Goal: Transaction & Acquisition: Purchase product/service

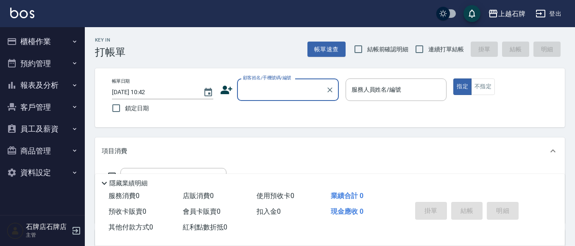
click at [15, 38] on icon "button" at bounding box center [12, 41] width 10 height 10
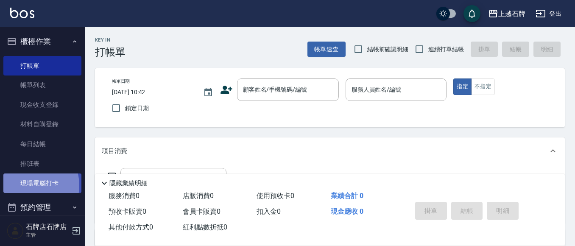
click at [28, 185] on link "現場電腦打卡" at bounding box center [42, 183] width 78 height 20
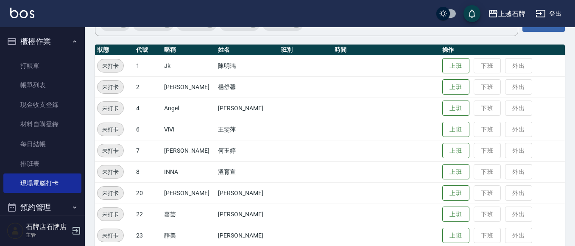
scroll to position [85, 0]
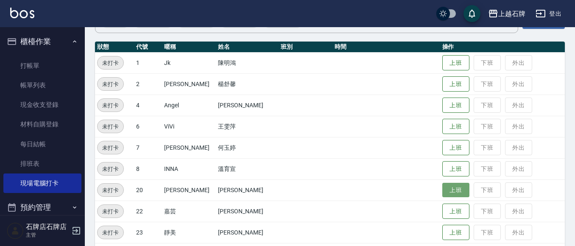
click at [457, 192] on button "上班" at bounding box center [455, 190] width 27 height 15
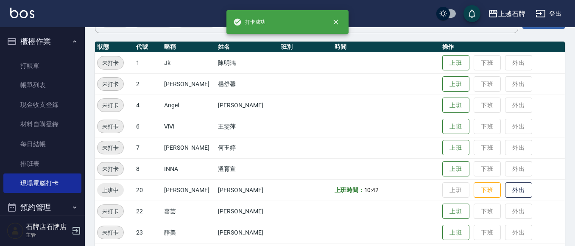
click at [51, 53] on ul "打帳單 帳單列表 現金收支登錄 材料自購登錄 每日結帳 排班表 現場電腦打卡" at bounding box center [42, 125] width 78 height 144
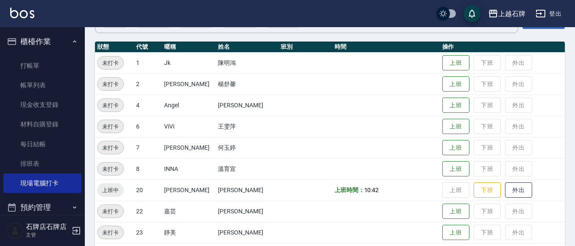
click at [54, 44] on button "櫃檯作業" at bounding box center [42, 42] width 78 height 22
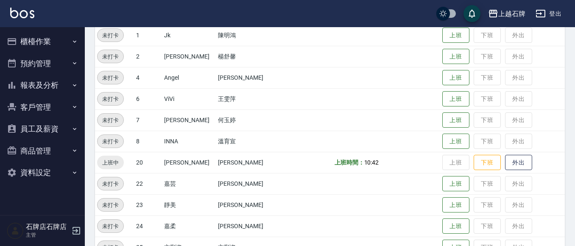
scroll to position [127, 0]
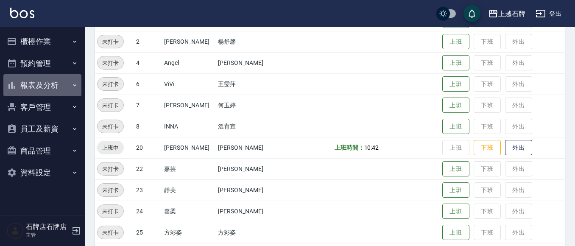
click at [63, 88] on button "報表及分析" at bounding box center [42, 85] width 78 height 22
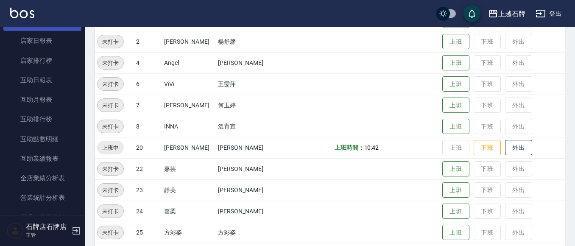
click at [49, 101] on link "互助月報表" at bounding box center [42, 100] width 78 height 20
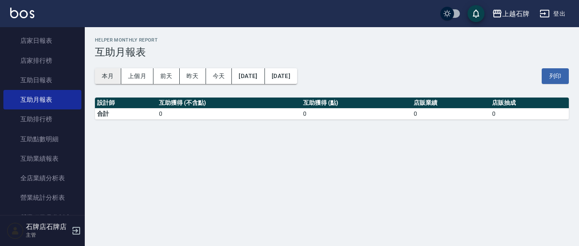
click at [114, 78] on button "本月" at bounding box center [108, 76] width 26 height 16
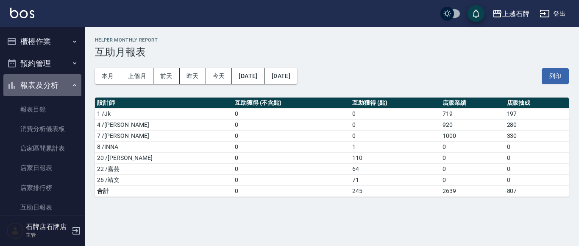
click at [71, 83] on icon "button" at bounding box center [74, 85] width 7 height 7
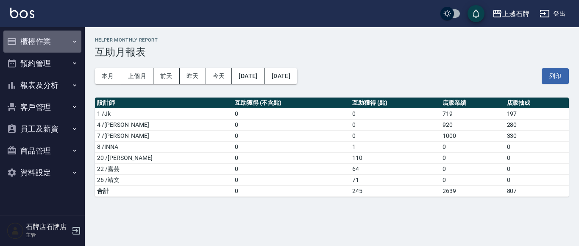
click at [25, 31] on button "櫃檯作業" at bounding box center [42, 42] width 78 height 22
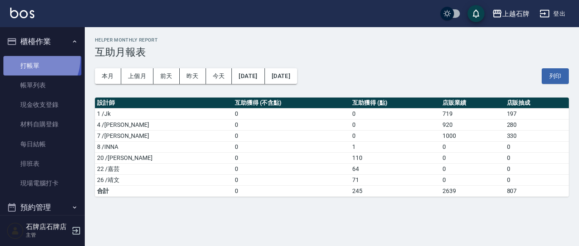
click at [23, 57] on link "打帳單" at bounding box center [42, 66] width 78 height 20
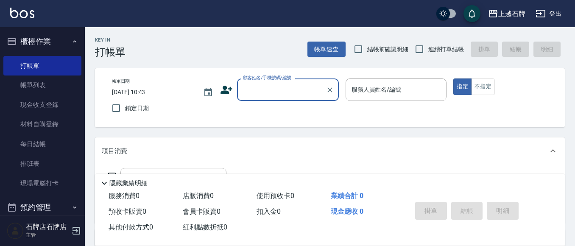
click at [53, 194] on ul "打帳單 帳單列表 現金收支登錄 材料自購登錄 每日結帳 排班表 現場電腦打卡" at bounding box center [42, 125] width 78 height 144
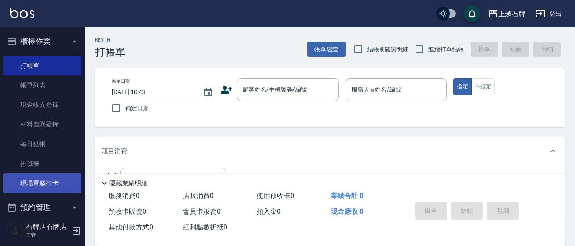
click at [60, 181] on link "現場電腦打卡" at bounding box center [42, 183] width 78 height 20
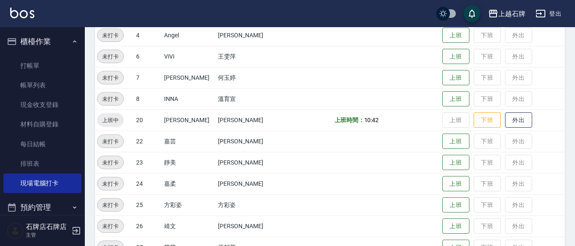
scroll to position [170, 0]
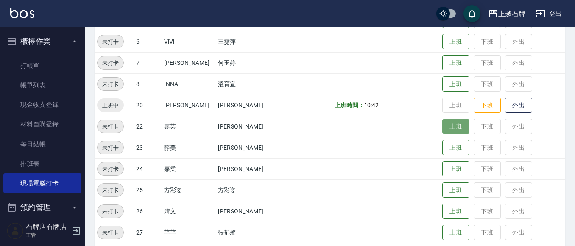
click at [444, 127] on button "上班" at bounding box center [455, 126] width 27 height 15
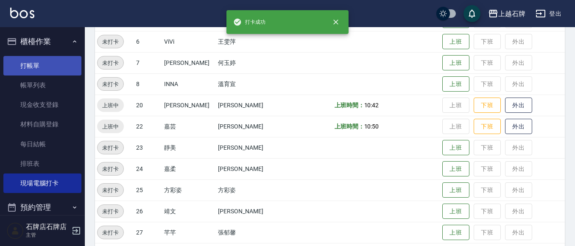
click at [39, 59] on link "打帳單" at bounding box center [42, 66] width 78 height 20
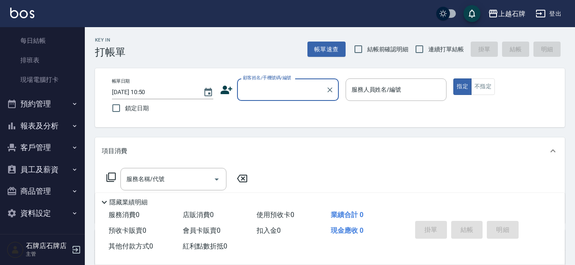
scroll to position [85, 0]
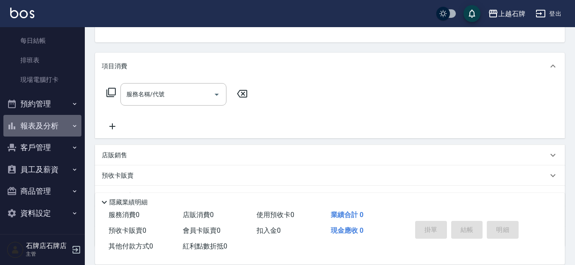
click at [46, 118] on button "報表及分析" at bounding box center [42, 126] width 78 height 22
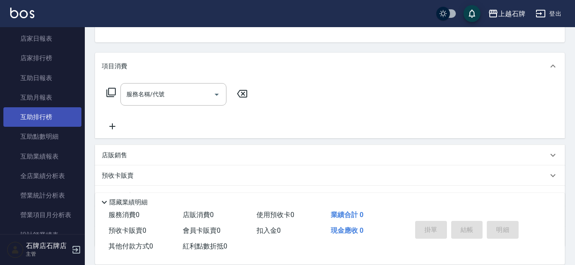
scroll to position [400, 0]
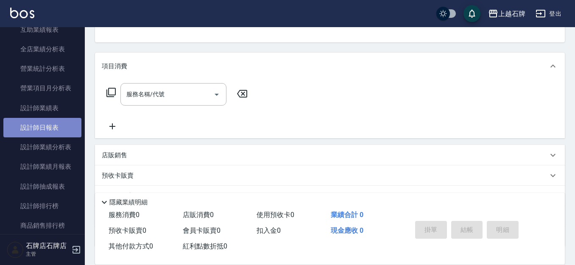
click at [63, 134] on link "設計師日報表" at bounding box center [42, 128] width 78 height 20
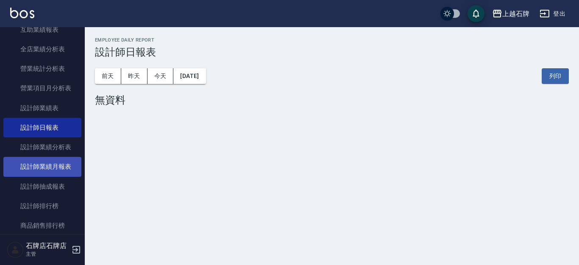
click at [71, 164] on link "設計師業績月報表" at bounding box center [42, 167] width 78 height 20
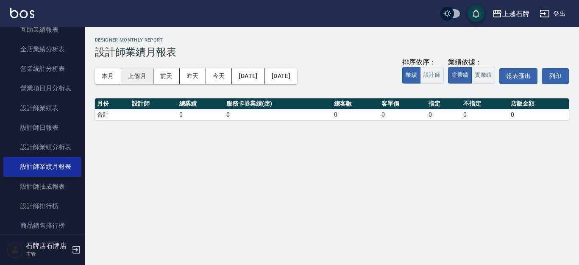
click at [101, 80] on button "本月" at bounding box center [108, 76] width 26 height 16
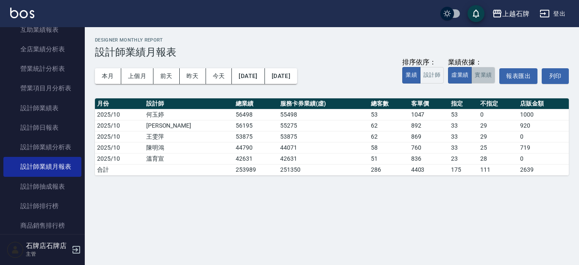
click at [484, 81] on button "實業績" at bounding box center [484, 75] width 24 height 17
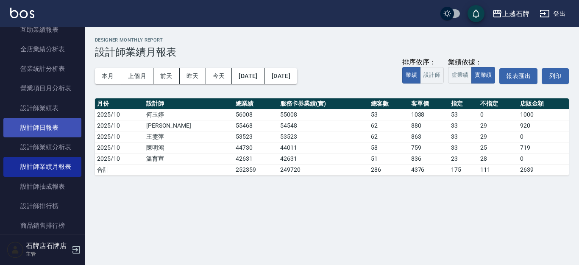
click at [32, 134] on link "設計師日報表" at bounding box center [42, 128] width 78 height 20
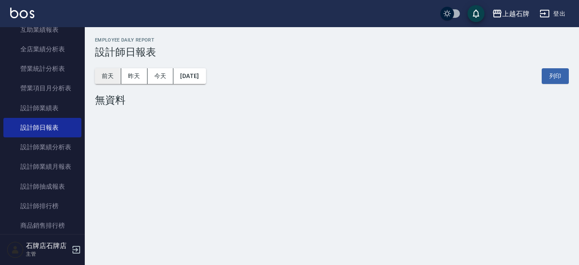
click at [119, 74] on button "前天" at bounding box center [108, 76] width 26 height 16
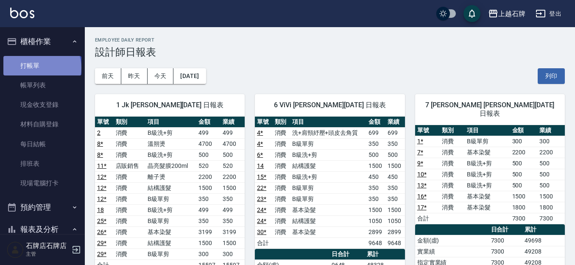
click at [41, 67] on link "打帳單" at bounding box center [42, 66] width 78 height 20
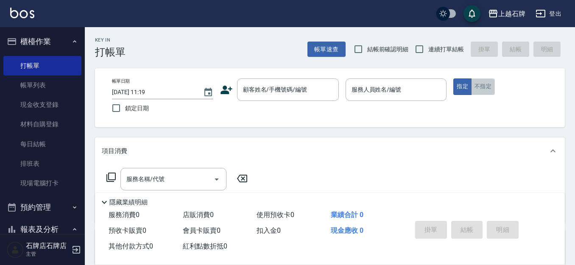
drag, startPoint x: 491, startPoint y: 93, endPoint x: 486, endPoint y: 92, distance: 5.7
click at [486, 92] on button "不指定" at bounding box center [483, 86] width 24 height 17
drag, startPoint x: 274, startPoint y: 58, endPoint x: 262, endPoint y: 57, distance: 12.3
click at [271, 57] on div "Key In 打帳單 帳單速查 結帳前確認明細 連續打單結帳 掛單 結帳 明細" at bounding box center [325, 42] width 480 height 31
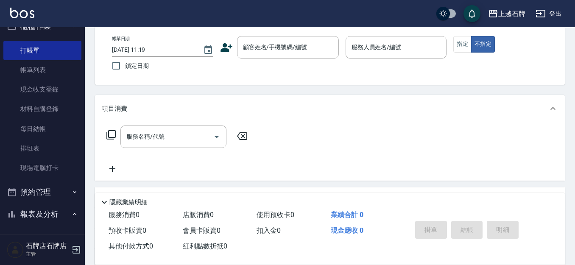
scroll to position [42, 0]
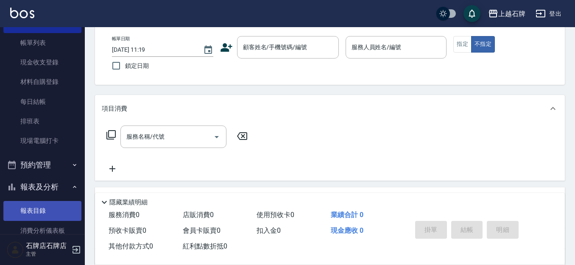
click at [26, 201] on link "報表目錄" at bounding box center [42, 211] width 78 height 20
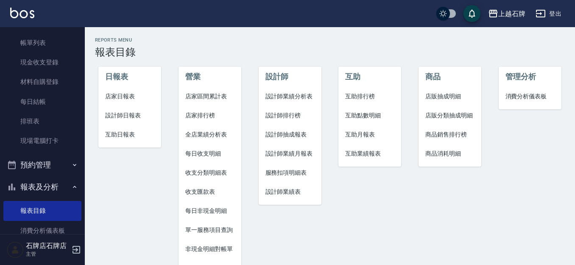
click at [130, 121] on li "設計師日報表" at bounding box center [129, 115] width 63 height 19
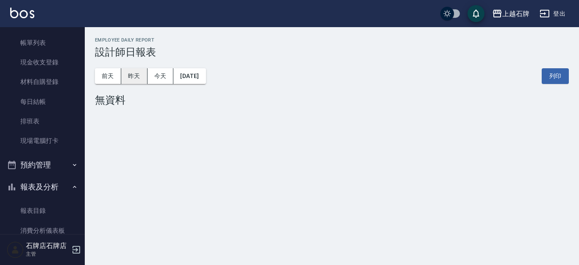
click at [136, 77] on button "昨天" at bounding box center [134, 76] width 26 height 16
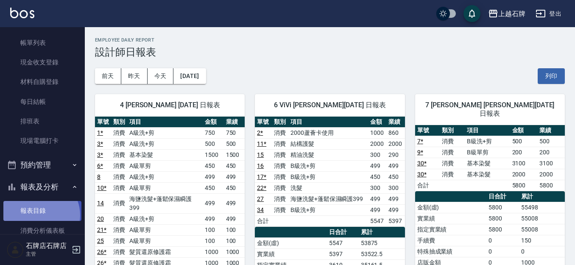
click at [39, 216] on link "報表目錄" at bounding box center [42, 211] width 78 height 20
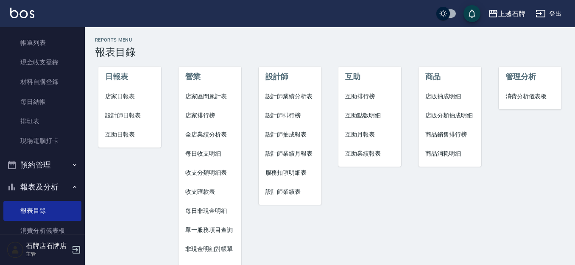
click at [134, 98] on span "店家日報表" at bounding box center [129, 96] width 49 height 9
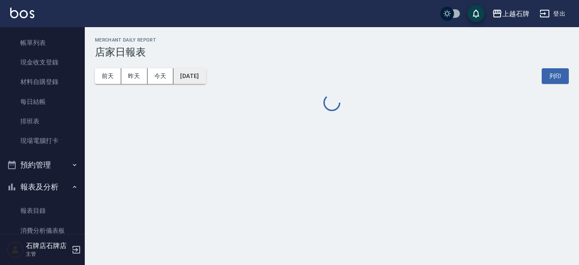
click at [187, 73] on button "[DATE]" at bounding box center [189, 76] width 32 height 16
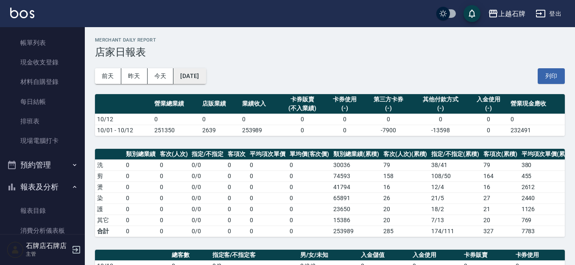
click at [204, 75] on button "[DATE]" at bounding box center [189, 76] width 32 height 16
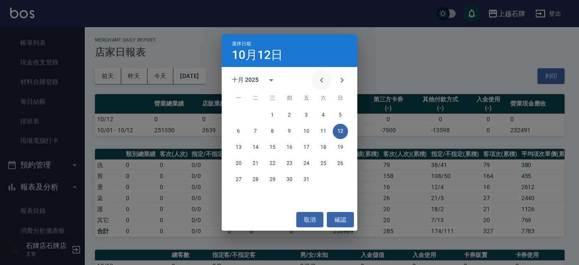
click at [326, 81] on icon "Previous month" at bounding box center [322, 80] width 10 height 10
click at [257, 180] on button "30" at bounding box center [255, 179] width 15 height 15
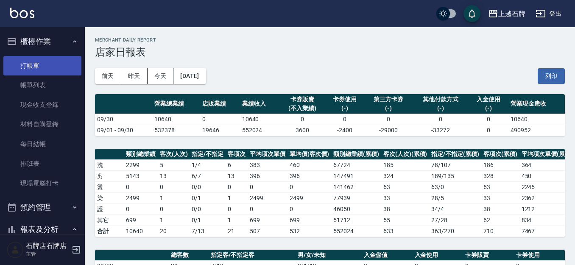
click at [30, 62] on link "打帳單" at bounding box center [42, 66] width 78 height 20
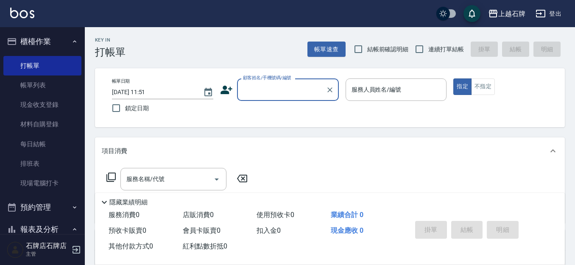
drag, startPoint x: 295, startPoint y: 95, endPoint x: 292, endPoint y: 89, distance: 5.9
click at [294, 95] on input "顧客姓名/手機號碼/編號" at bounding box center [281, 89] width 81 height 15
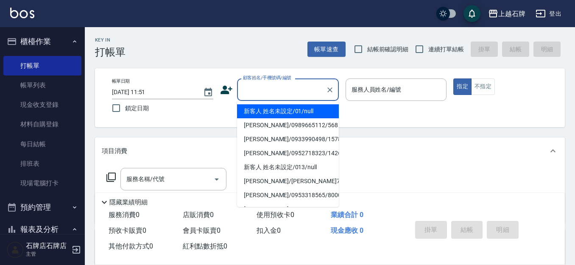
click at [283, 110] on li "新客人 姓名未設定/01/null" at bounding box center [288, 111] width 102 height 14
type input "1"
type input "新客人 姓名未設定/01/null"
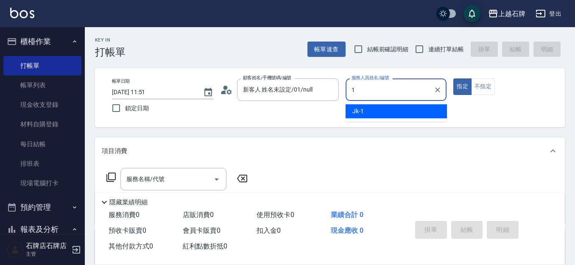
click at [418, 115] on div "Jk -1" at bounding box center [396, 111] width 101 height 14
type input "Jk-1"
click at [190, 175] on input "服務名稱/代號" at bounding box center [167, 179] width 86 height 15
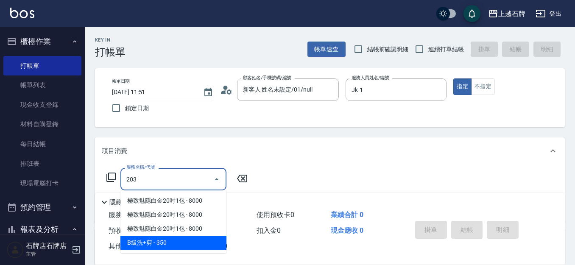
click at [186, 245] on span "B級洗+剪 - 350" at bounding box center [173, 243] width 106 height 14
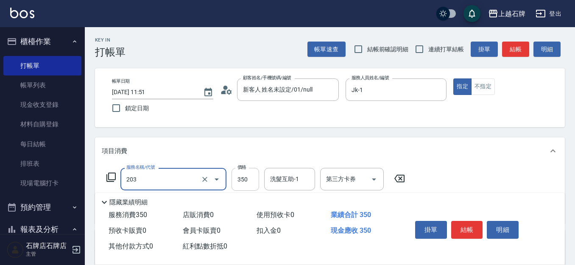
type input "B級洗+剪(203)"
click at [255, 176] on input "350" at bounding box center [246, 179] width 28 height 23
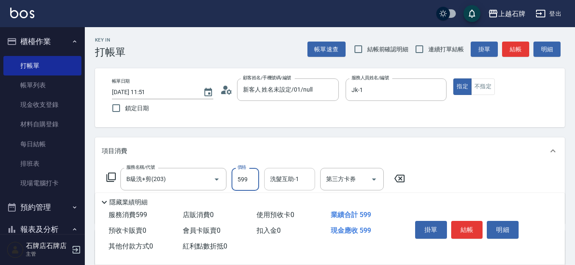
type input "599"
click at [299, 179] on input "洗髮互助-1" at bounding box center [289, 179] width 43 height 15
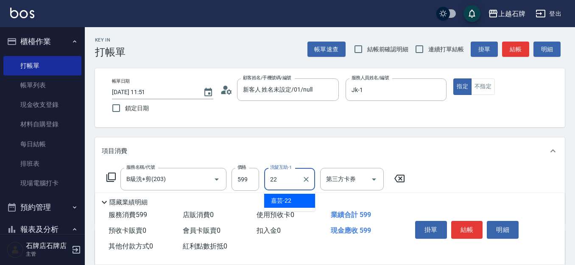
click at [301, 195] on div "嘉芸 -22" at bounding box center [289, 201] width 51 height 14
type input "嘉芸-22"
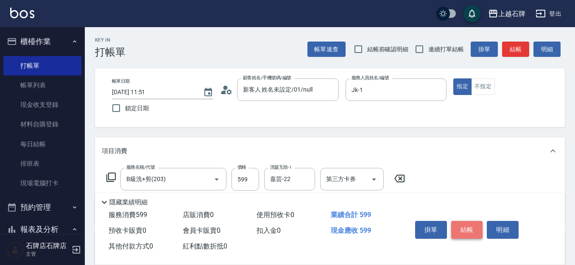
click at [469, 222] on button "結帳" at bounding box center [467, 230] width 32 height 18
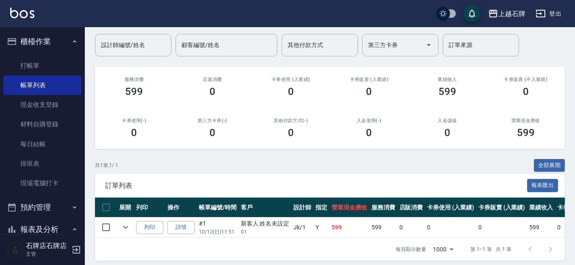
scroll to position [78, 0]
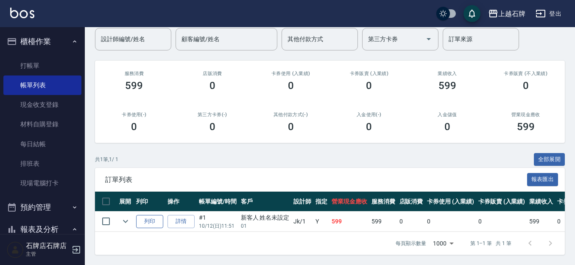
click at [141, 215] on button "列印" at bounding box center [149, 221] width 27 height 13
drag, startPoint x: 6, startPoint y: 70, endPoint x: 14, endPoint y: 49, distance: 22.4
click at [7, 70] on link "打帳單" at bounding box center [42, 66] width 78 height 20
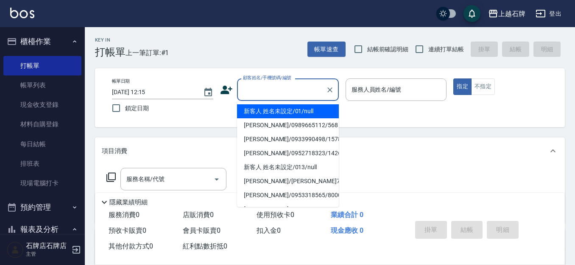
click at [280, 93] on input "顧客姓名/手機號碼/編號" at bounding box center [281, 89] width 81 height 15
drag, startPoint x: 326, startPoint y: 115, endPoint x: 406, endPoint y: 112, distance: 80.6
click at [326, 114] on li "新客人 姓名未設定/01/null" at bounding box center [288, 111] width 102 height 14
type input "1"
type input "新客人 姓名未設定/01/null"
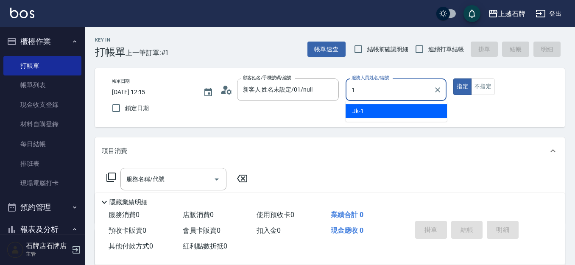
click at [406, 112] on div "Jk -1" at bounding box center [396, 111] width 101 height 14
type input "Jk-1"
click at [483, 85] on button "不指定" at bounding box center [483, 86] width 24 height 17
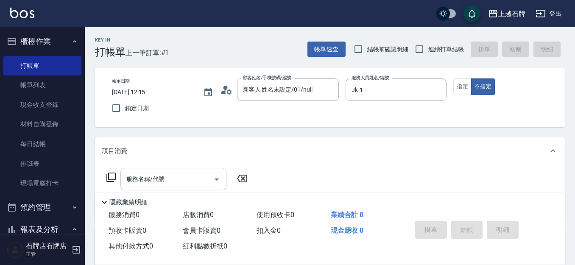
click at [176, 177] on input "服務名稱/代號" at bounding box center [167, 179] width 86 height 15
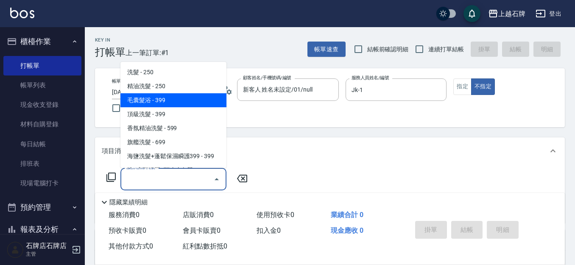
click at [182, 84] on span "精油洗髮 - 250" at bounding box center [173, 86] width 106 height 14
type input "精油洗髮(102)"
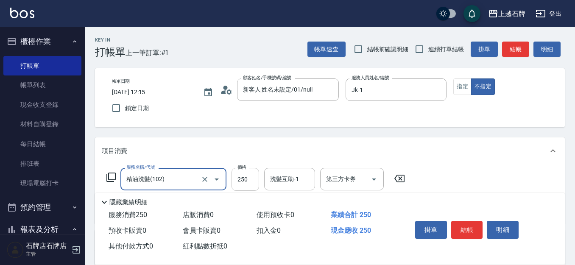
click at [250, 178] on input "250" at bounding box center [246, 179] width 28 height 23
type input "300"
click at [299, 177] on input "洗髮互助-1" at bounding box center [289, 179] width 43 height 15
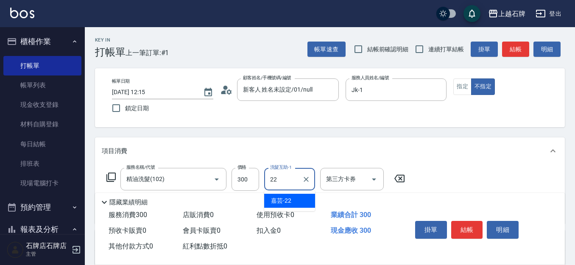
click at [304, 195] on div "嘉芸 -22" at bounding box center [289, 201] width 51 height 14
type input "嘉芸-22"
click at [476, 225] on button "結帳" at bounding box center [467, 230] width 32 height 18
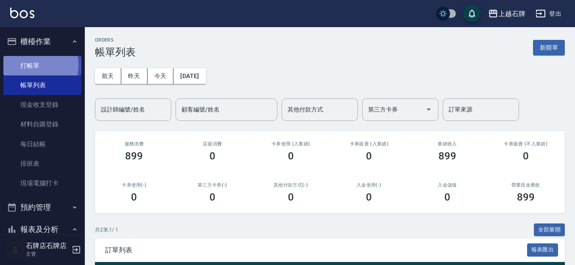
click at [16, 65] on link "打帳單" at bounding box center [42, 66] width 78 height 20
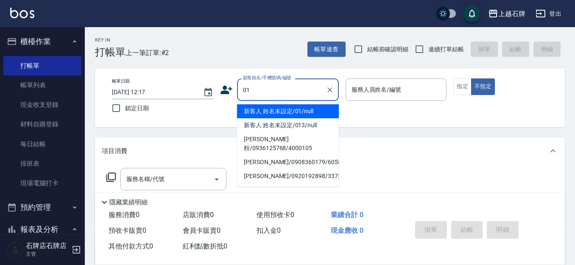
type input "新客人 姓名未設定/01/null"
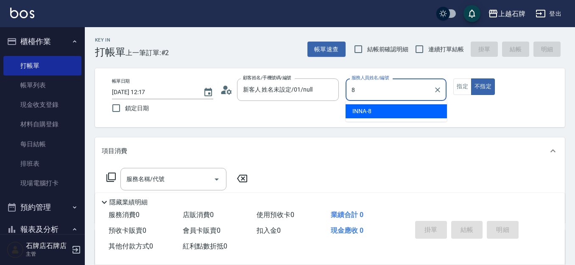
type input "INNA-8"
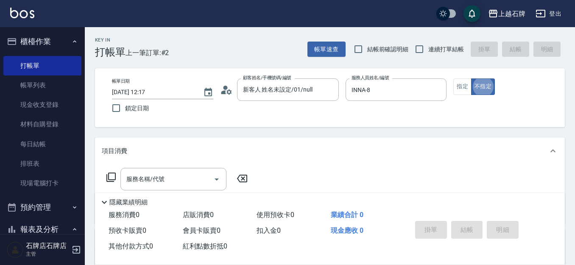
type button "false"
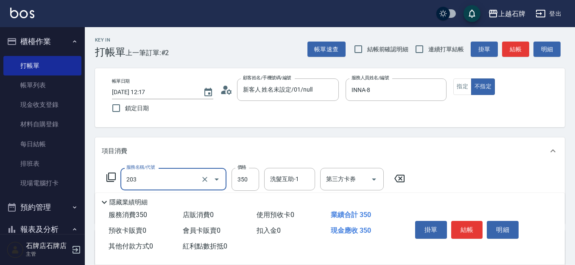
type input "B級洗+剪(203)"
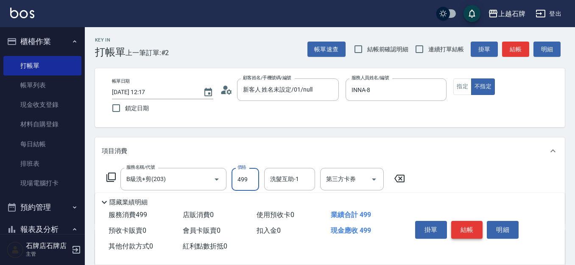
type input "499"
click at [472, 234] on button "結帳" at bounding box center [467, 230] width 32 height 18
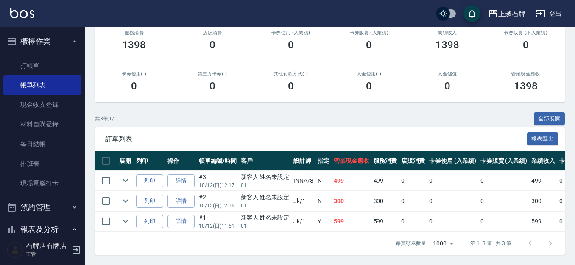
scroll to position [118, 0]
click at [158, 178] on button "列印" at bounding box center [149, 180] width 27 height 13
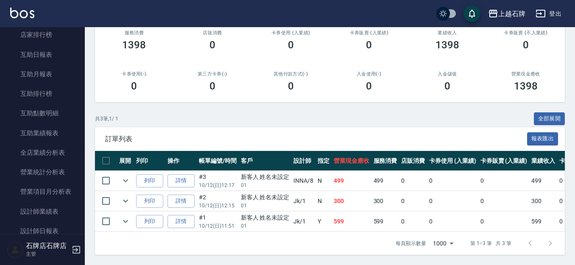
scroll to position [339, 0]
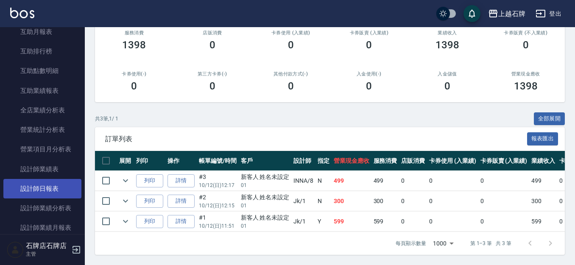
click at [31, 189] on link "設計師日報表" at bounding box center [42, 189] width 78 height 20
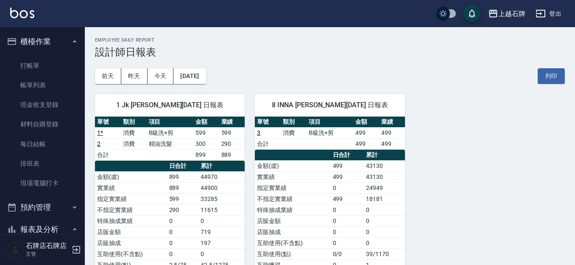
click at [129, 85] on div "上越石牌 [DATE] 設計師日報表 列印時間： [DATE][PHONE_NUMBER]:18 Employee Daily Report 設計師日報表 […" at bounding box center [330, 192] width 490 height 330
click at [129, 74] on button "昨天" at bounding box center [134, 76] width 26 height 16
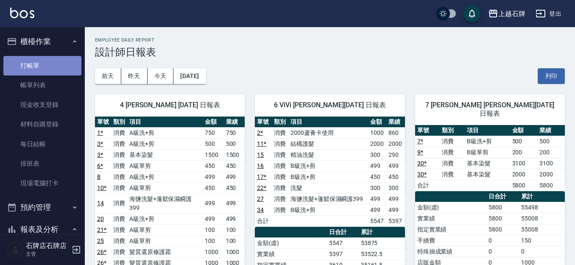
click at [51, 67] on link "打帳單" at bounding box center [42, 66] width 78 height 20
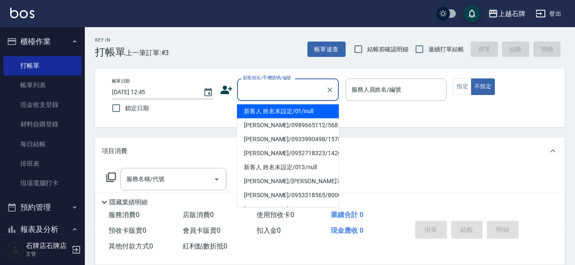
click at [275, 92] on input "顧客姓名/手機號碼/編號" at bounding box center [281, 89] width 81 height 15
click at [302, 115] on li "[PERSON_NAME]/0983477037/0983477037" at bounding box center [288, 111] width 102 height 14
type input "[PERSON_NAME]/0983477037/0983477037"
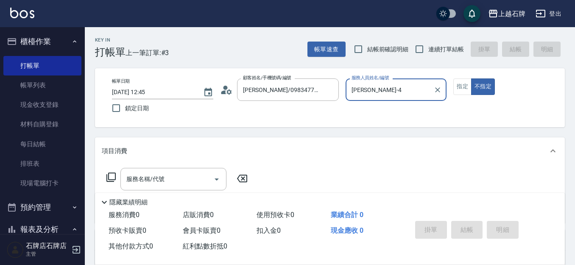
type input "[PERSON_NAME]-4"
click at [184, 181] on input "服務名稱/代號" at bounding box center [167, 179] width 86 height 15
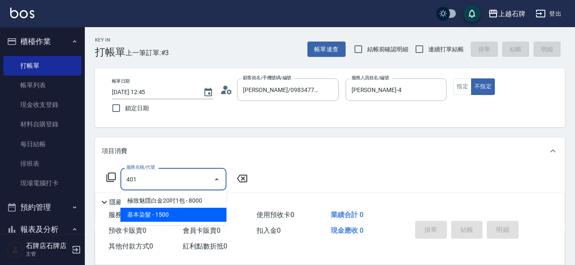
click at [181, 212] on span "基本染髮 - 1500" at bounding box center [173, 215] width 106 height 14
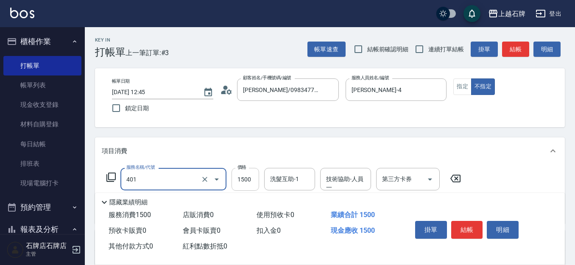
type input "基本染髮(401)"
click at [249, 182] on input "1500" at bounding box center [246, 179] width 28 height 23
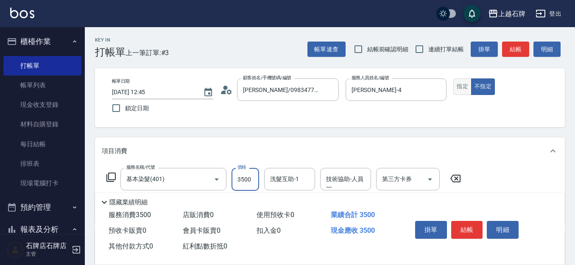
type input "3500"
click at [462, 87] on button "指定" at bounding box center [462, 86] width 18 height 17
drag, startPoint x: 472, startPoint y: 225, endPoint x: 468, endPoint y: 220, distance: 6.7
click at [472, 225] on button "結帳" at bounding box center [467, 230] width 32 height 18
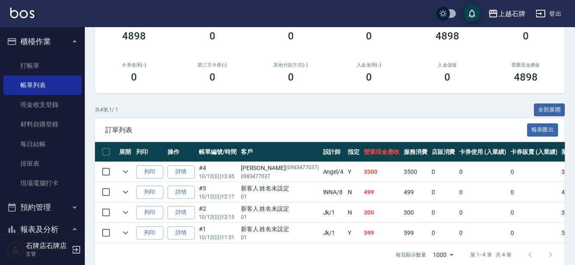
scroll to position [127, 0]
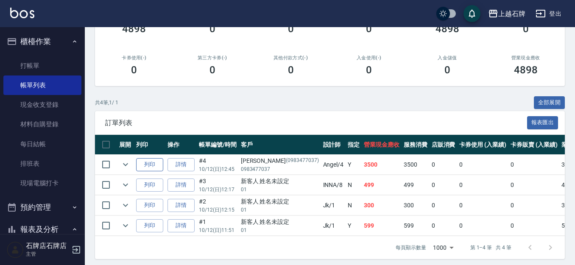
click at [155, 165] on button "列印" at bounding box center [149, 164] width 27 height 13
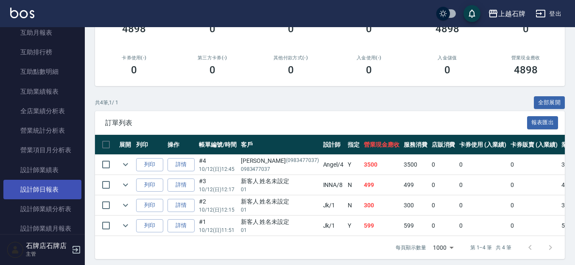
scroll to position [339, 0]
click at [58, 185] on link "設計師日報表" at bounding box center [42, 189] width 78 height 20
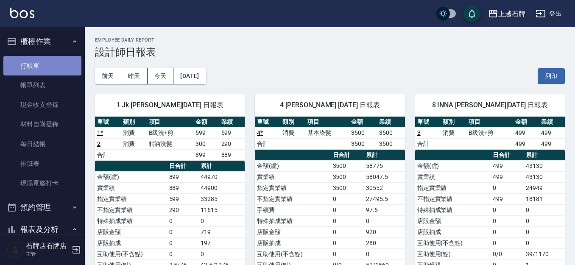
click at [59, 63] on link "打帳單" at bounding box center [42, 66] width 78 height 20
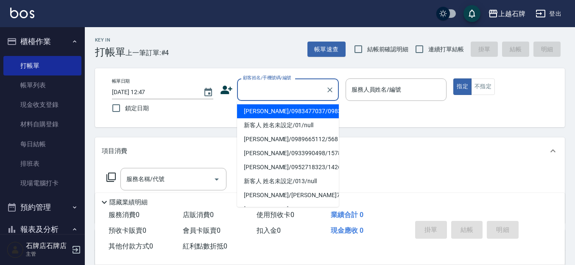
drag, startPoint x: 257, startPoint y: 84, endPoint x: 289, endPoint y: 83, distance: 31.8
click at [259, 84] on input "顧客姓名/手機號碼/編號" at bounding box center [281, 89] width 81 height 15
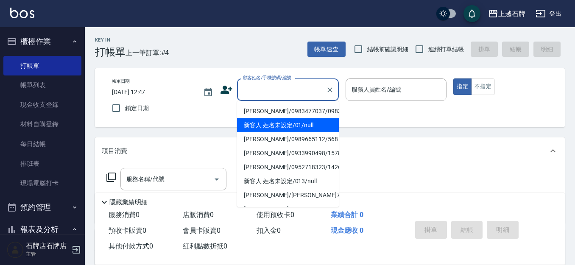
click at [312, 131] on li "新客人 姓名未設定/01/null" at bounding box center [288, 125] width 102 height 14
type input "1"
type input "新客人 姓名未設定/01/null"
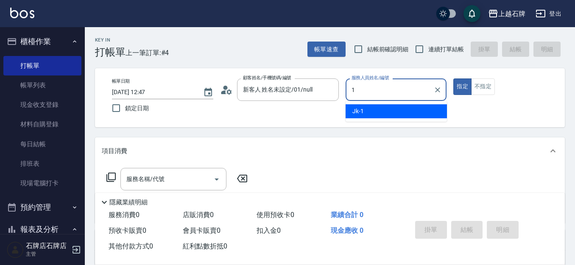
click at [413, 117] on div "Jk -1" at bounding box center [396, 111] width 101 height 14
type input "Jk-1"
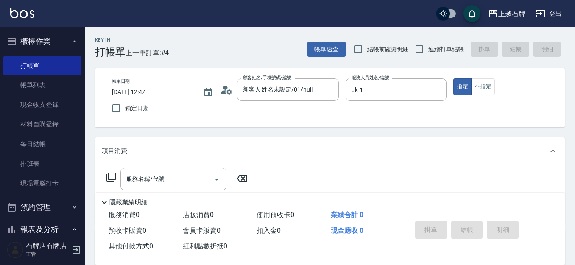
drag, startPoint x: 419, startPoint y: 111, endPoint x: 324, endPoint y: 122, distance: 95.1
click at [419, 112] on div "帳單日期 [DATE] 12:47 鎖定日期 顧客姓名/手機號碼/編號 新客人 姓名未設定/01/null 顧客姓名/手機號碼/編號 服務人員姓名/編號 Jk…" at bounding box center [329, 97] width 449 height 39
click at [183, 183] on input "服務名稱/代號" at bounding box center [167, 179] width 86 height 15
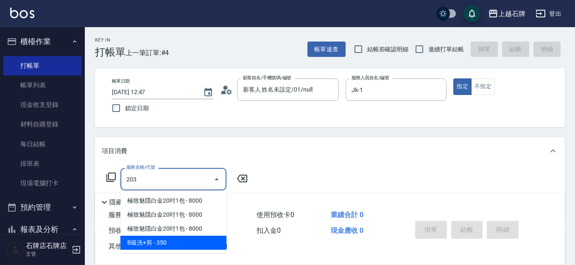
click at [200, 238] on span "B級洗+剪 - 350" at bounding box center [173, 243] width 106 height 14
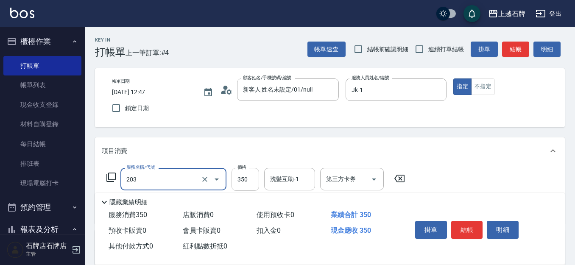
type input "B級洗+剪(203)"
click at [244, 182] on input "350" at bounding box center [246, 179] width 28 height 23
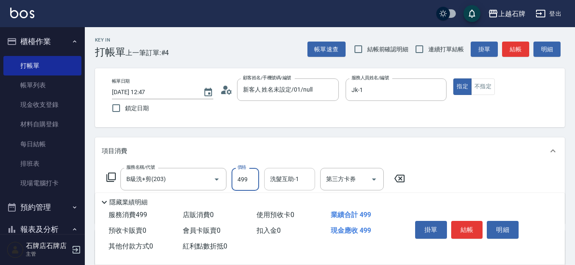
type input "499"
click at [279, 180] on div "服務名稱/代號 B級洗+剪(203) 服務名稱/代號 價格 499 價格 洗髮互助-1 洗髮互助-1 第三方卡券 第三方卡券" at bounding box center [256, 179] width 308 height 23
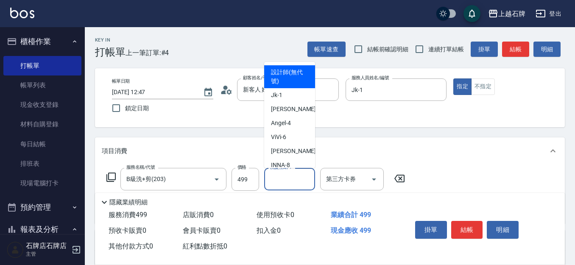
click at [290, 183] on input "洗髮互助-1" at bounding box center [289, 179] width 43 height 15
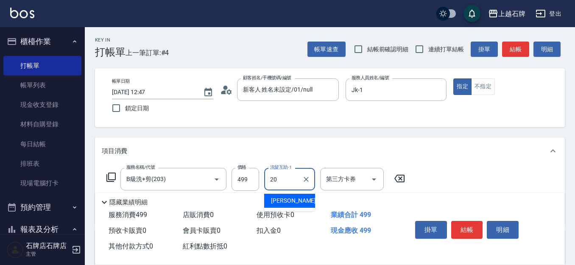
type input "20"
click at [314, 211] on div "使用預收卡 0" at bounding box center [290, 215] width 74 height 16
drag, startPoint x: 307, startPoint y: 187, endPoint x: 307, endPoint y: 183, distance: 4.3
click at [307, 183] on div "洗髮互助-1" at bounding box center [289, 179] width 51 height 22
click at [303, 200] on div "[PERSON_NAME] -20" at bounding box center [289, 201] width 51 height 14
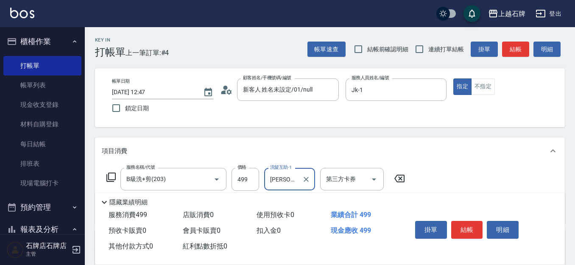
type input "[PERSON_NAME]-20"
click at [472, 228] on button "結帳" at bounding box center [467, 230] width 32 height 18
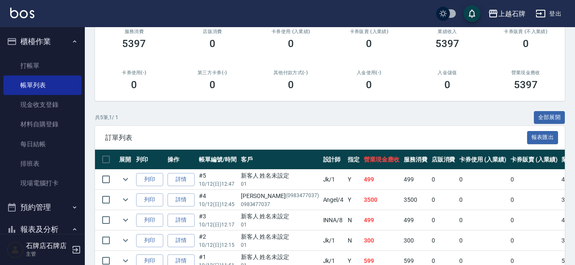
scroll to position [127, 0]
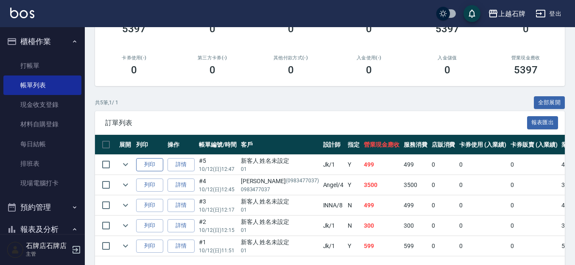
click at [155, 166] on button "列印" at bounding box center [149, 164] width 27 height 13
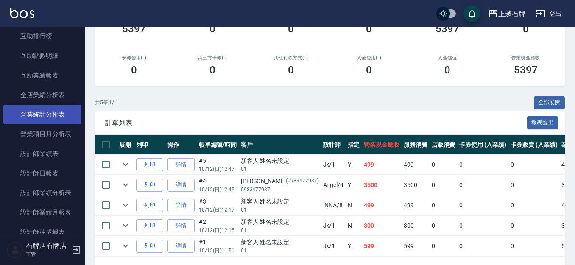
scroll to position [382, 0]
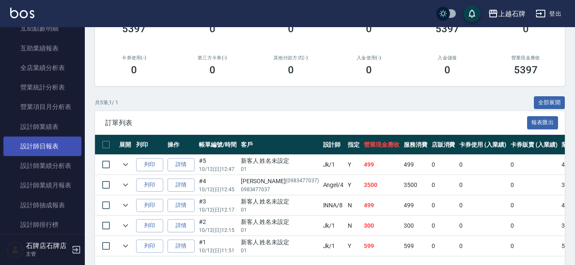
click at [50, 140] on link "設計師日報表" at bounding box center [42, 147] width 78 height 20
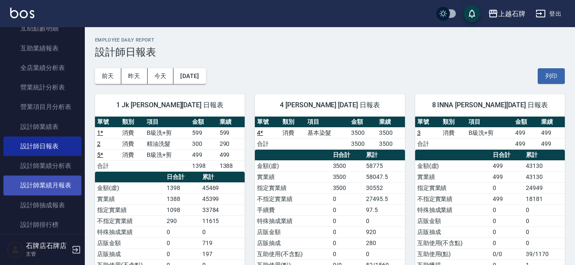
click at [56, 190] on link "設計師業績月報表" at bounding box center [42, 186] width 78 height 20
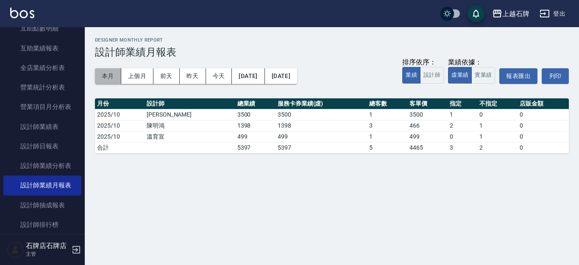
click at [108, 82] on button "本月" at bounding box center [108, 76] width 26 height 16
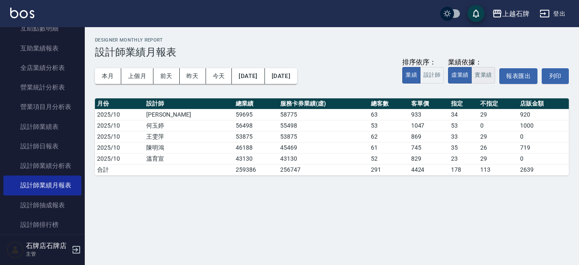
click at [481, 72] on button "實業績" at bounding box center [484, 75] width 24 height 17
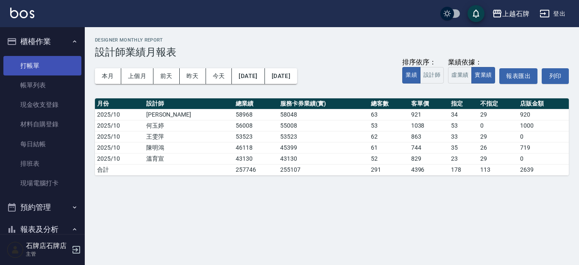
click at [59, 68] on link "打帳單" at bounding box center [42, 66] width 78 height 20
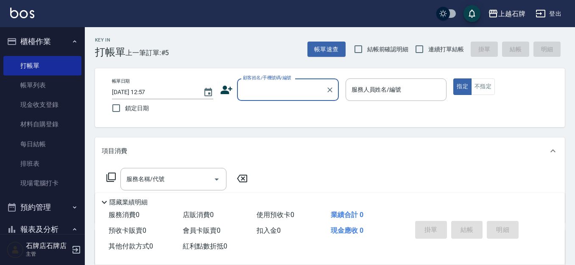
drag, startPoint x: 274, startPoint y: 54, endPoint x: 281, endPoint y: 53, distance: 6.5
click at [275, 53] on div "Key In 打帳單 上一筆訂單:#5 帳單速查 結帳前確認明細 連續打單結帳 掛單 結帳 明細" at bounding box center [325, 42] width 480 height 31
